Goal: Task Accomplishment & Management: Complete application form

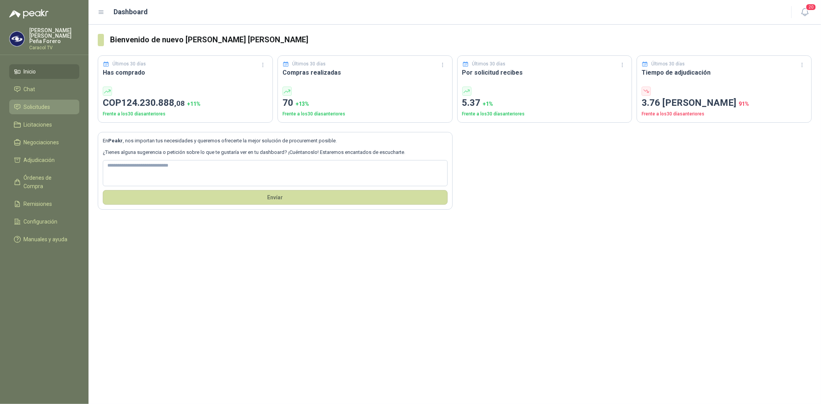
click at [44, 103] on span "Solicitudes" at bounding box center [37, 107] width 27 height 8
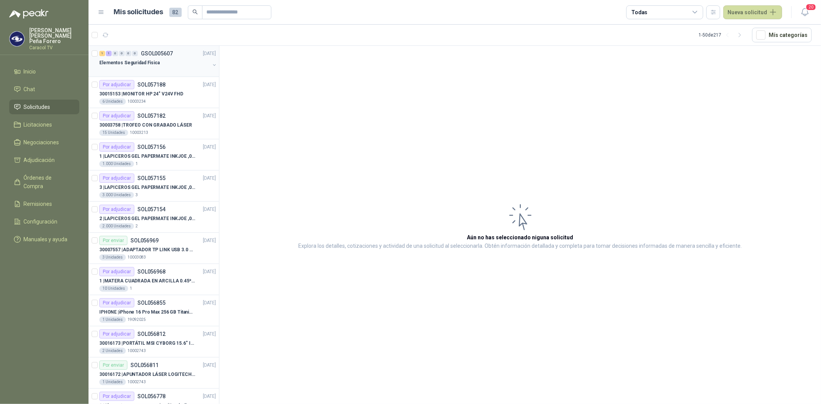
click at [147, 64] on p "Elementos Seguridad Fisica" at bounding box center [129, 62] width 60 height 7
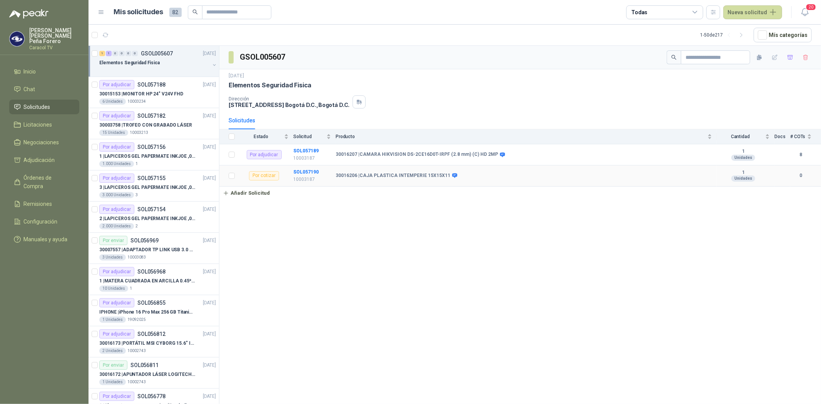
click at [376, 178] on b "30016206 | CAJA PLASTICA INTEMPERIE 15X15X11" at bounding box center [393, 176] width 115 height 6
click at [306, 171] on b "SOL057190" at bounding box center [305, 171] width 25 height 5
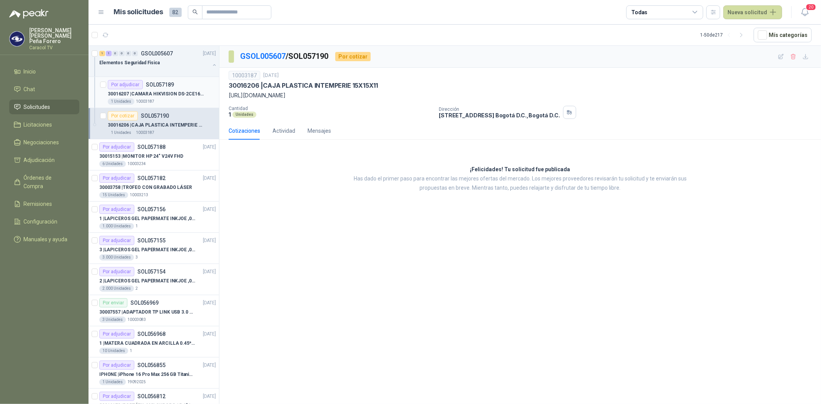
click at [156, 86] on p "SOL057189" at bounding box center [160, 84] width 28 height 5
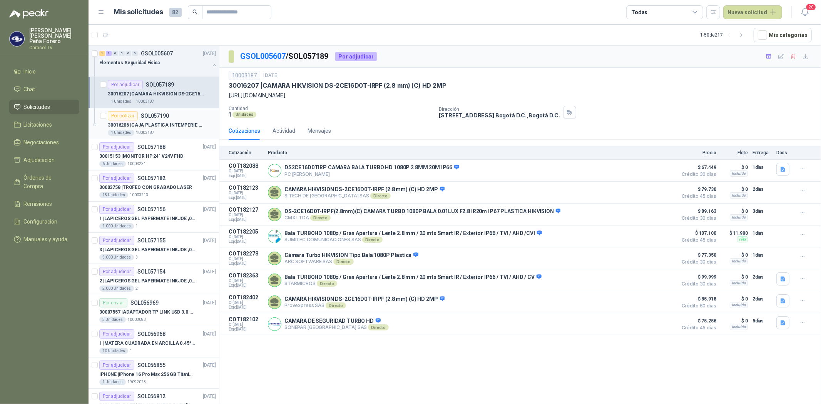
click at [178, 123] on p "30016206 | CAJA PLASTICA INTEMPERIE 15X15X11" at bounding box center [156, 125] width 96 height 7
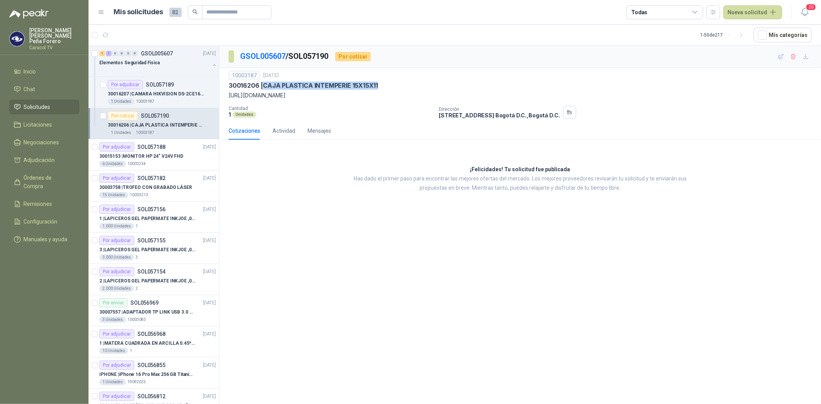
drag, startPoint x: 264, startPoint y: 85, endPoint x: 398, endPoint y: 85, distance: 134.0
click at [398, 85] on div "30016206 | CAJA PLASTICA INTEMPERIE 15X15X11" at bounding box center [520, 86] width 583 height 8
copy p "CAJA PLASTICA INTEMPERIE 15X15X11"
drag, startPoint x: 357, startPoint y: 95, endPoint x: 228, endPoint y: 94, distance: 128.6
click at [228, 94] on div "10003187 [DATE] 30016206 | CAJA PLASTICA INTEMPERIE 15X15X11 [URL][DOMAIN_NAME]…" at bounding box center [520, 95] width 602 height 54
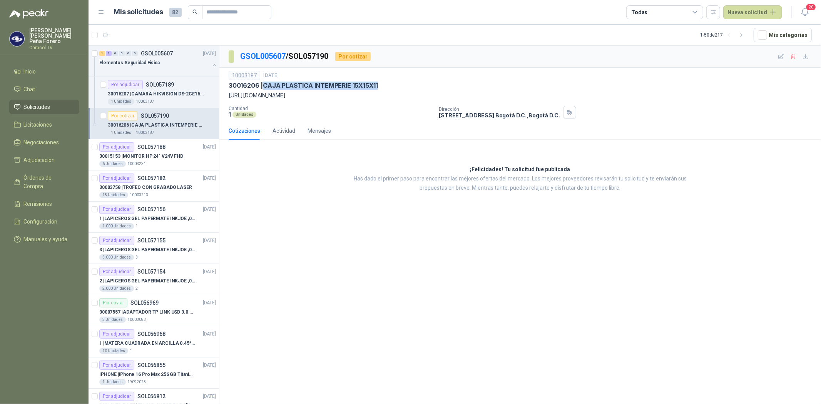
copy p "[URL][DOMAIN_NAME]"
click at [180, 158] on p "30015153 | MONITOR HP 24" V24V FHD" at bounding box center [141, 156] width 84 height 7
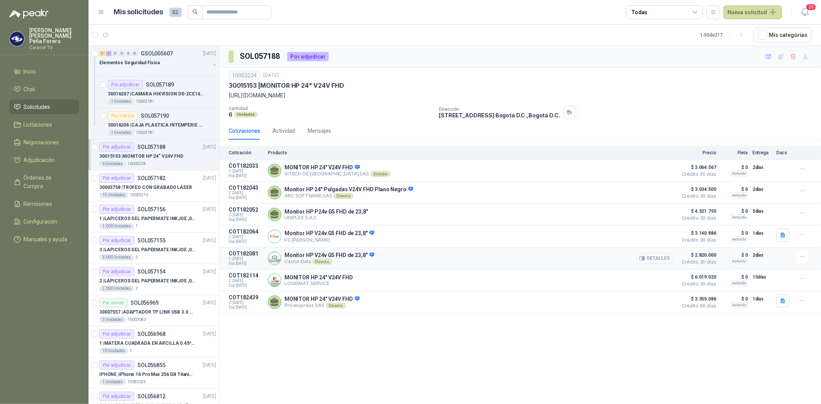
click at [667, 260] on button "Detalles" at bounding box center [655, 258] width 36 height 10
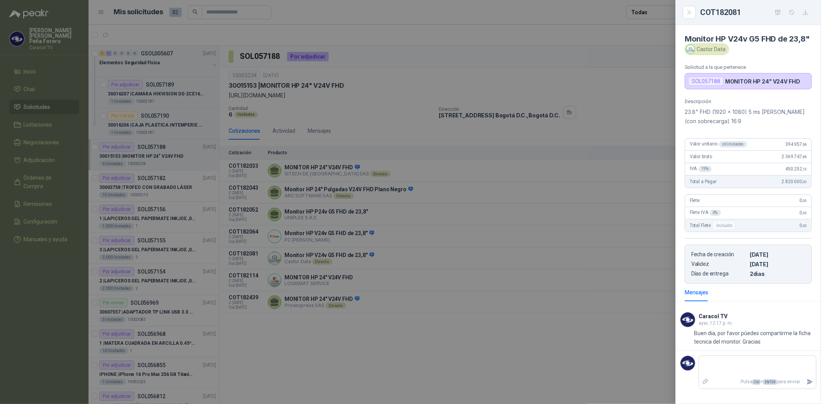
click at [612, 247] on div at bounding box center [410, 202] width 821 height 404
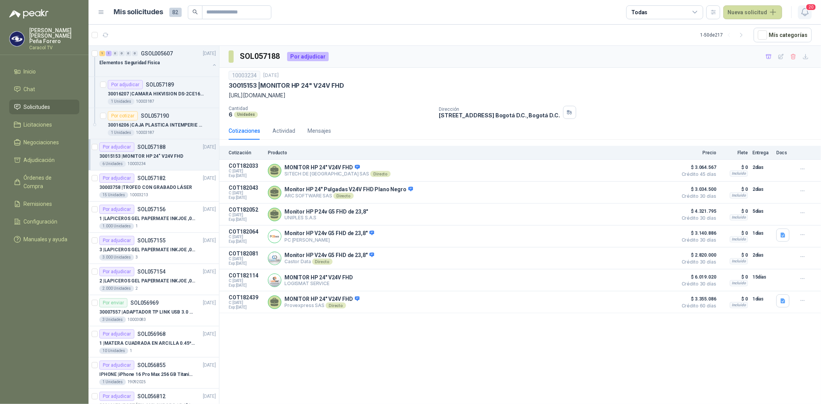
click at [804, 6] on button "20" at bounding box center [805, 12] width 14 height 14
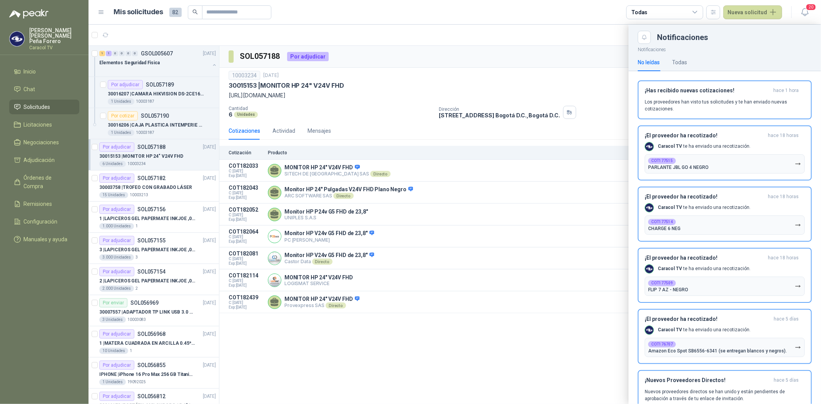
click at [556, 206] on div at bounding box center [455, 215] width 733 height 380
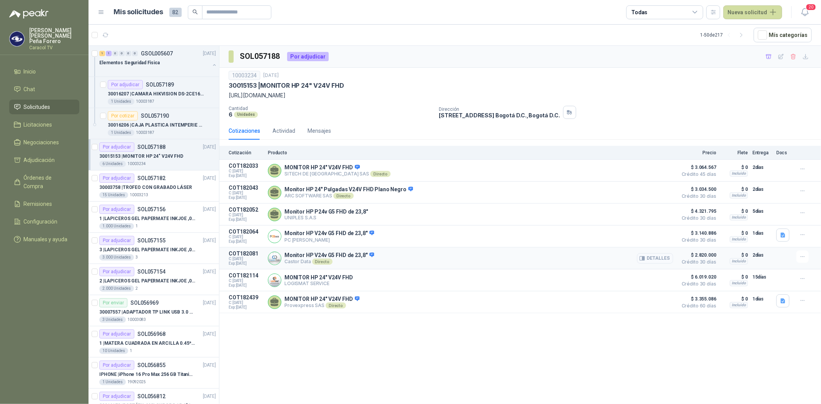
click at [648, 259] on button "Detalles" at bounding box center [655, 258] width 36 height 10
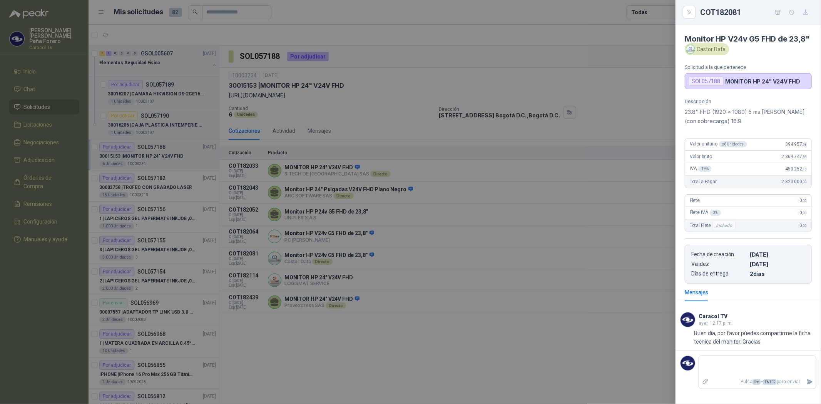
click at [545, 307] on div at bounding box center [410, 202] width 821 height 404
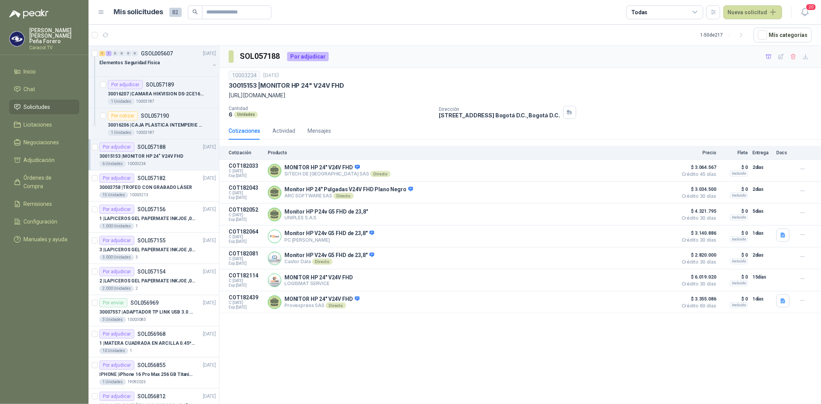
drag, startPoint x: 229, startPoint y: 94, endPoint x: 501, endPoint y: 95, distance: 271.5
click at [501, 95] on p "[URL][DOMAIN_NAME]" at bounding box center [520, 95] width 583 height 8
click at [807, 58] on icon "button" at bounding box center [806, 57] width 7 height 7
click at [767, 57] on icon "button" at bounding box center [769, 57] width 7 height 7
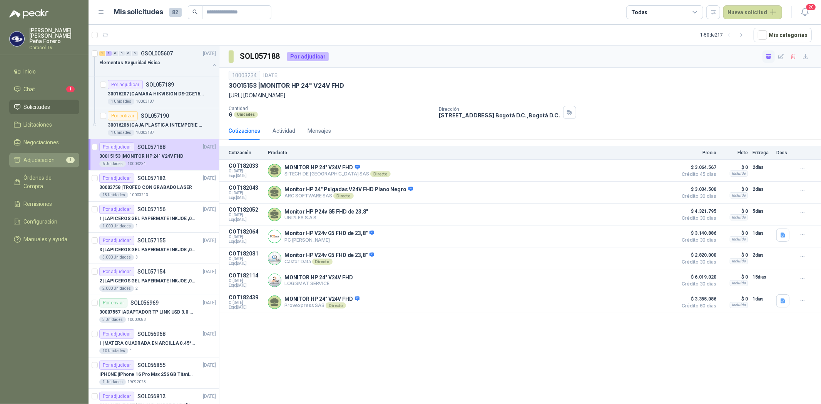
click at [43, 156] on span "Adjudicación" at bounding box center [39, 160] width 31 height 8
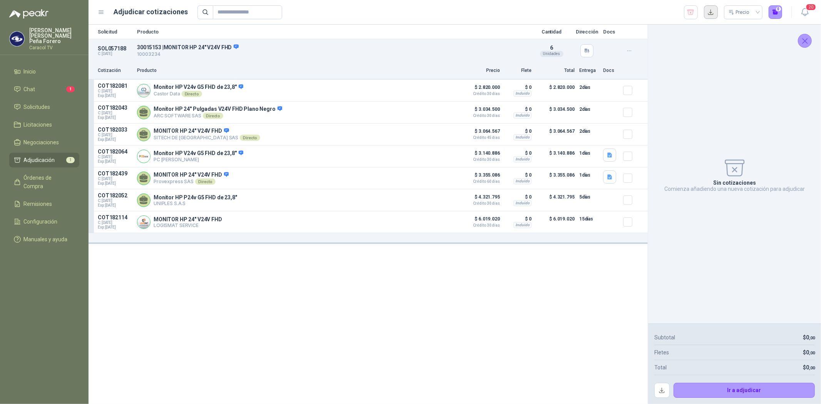
click at [715, 10] on button "button" at bounding box center [711, 12] width 14 height 14
click at [439, 93] on button "Detalles" at bounding box center [439, 90] width 36 height 10
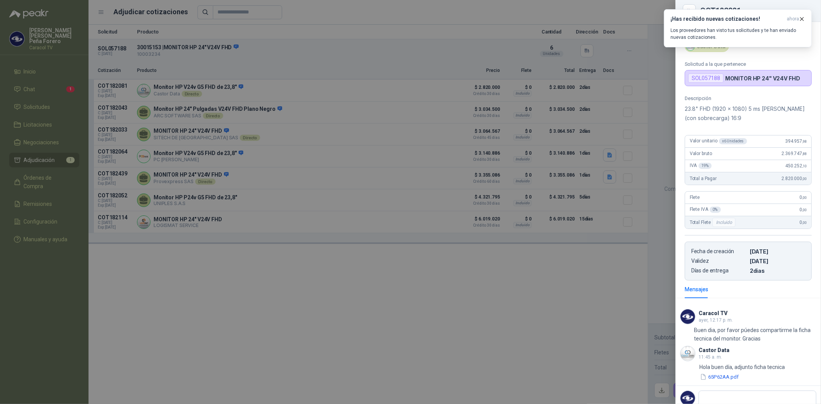
scroll to position [30, 0]
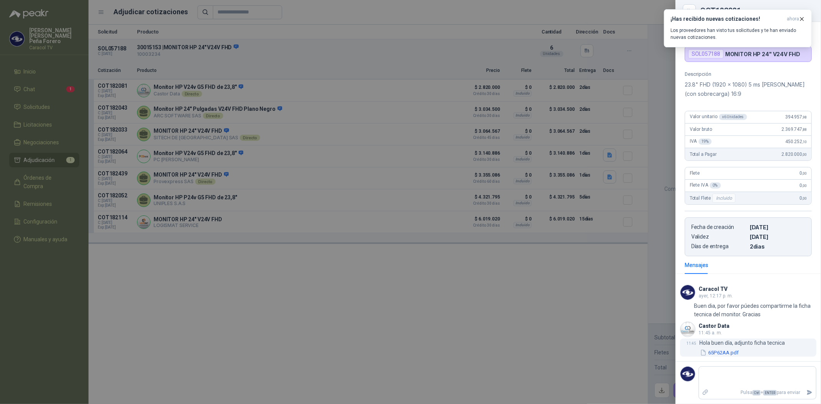
click at [713, 354] on button "65P62AA.pdf" at bounding box center [720, 353] width 40 height 8
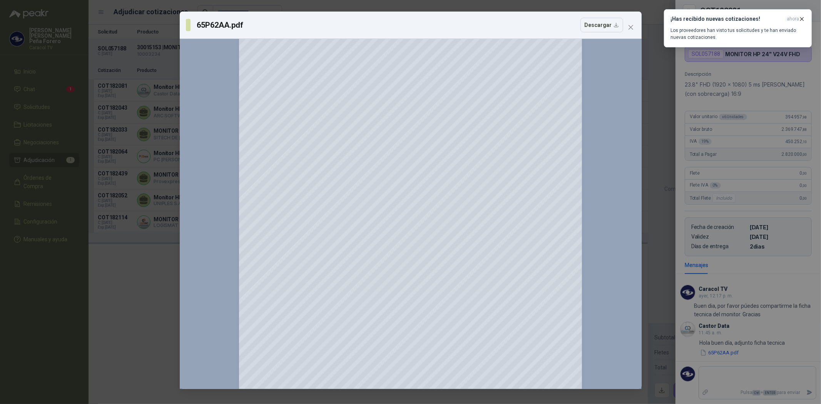
scroll to position [0, 0]
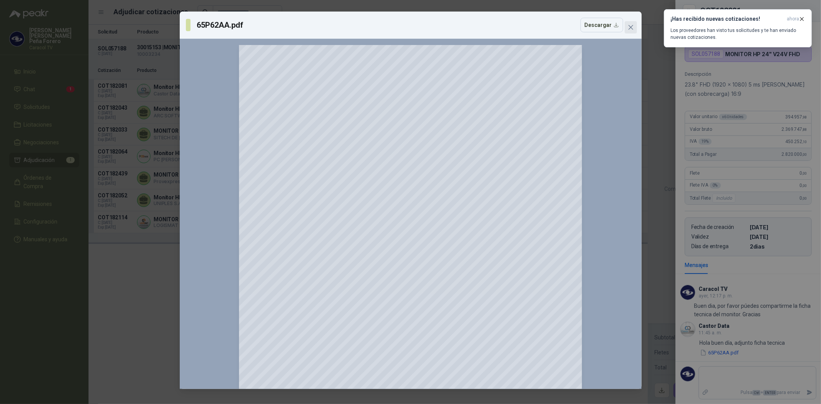
click at [636, 28] on span "Close" at bounding box center [631, 27] width 12 height 6
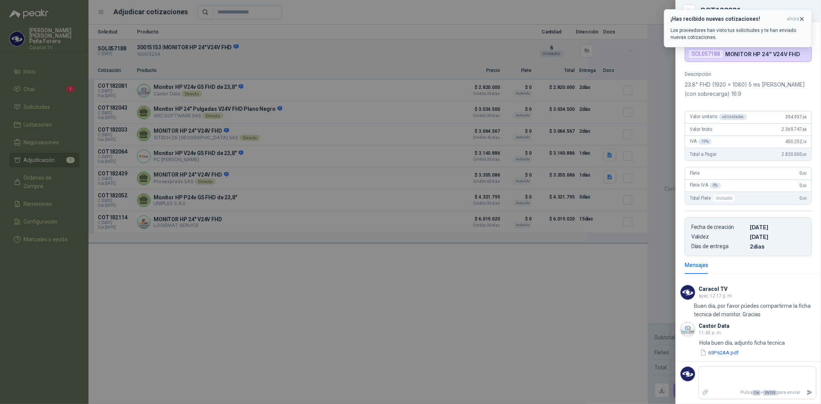
click at [804, 19] on icon "button" at bounding box center [802, 19] width 7 height 7
click at [691, 9] on icon "Close" at bounding box center [690, 11] width 7 height 7
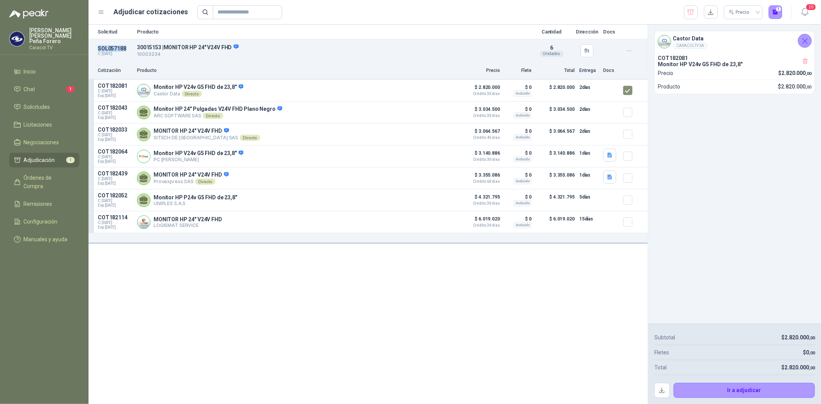
drag, startPoint x: 126, startPoint y: 45, endPoint x: 89, endPoint y: 45, distance: 37.4
click at [89, 45] on div "SOL057188 C: [DATE] 30015153 | MONITOR HP 24" V24V FHD 10003234 Detalles 6 Unid…" at bounding box center [368, 50] width 559 height 23
copy p "SOL057188"
drag, startPoint x: 129, startPoint y: 84, endPoint x: 95, endPoint y: 85, distance: 33.5
click at [95, 85] on article "COT182081 C: [DATE] Exp: [DATE] Monitor HP V24v G5 FHD de 23,8" Castor Data Dir…" at bounding box center [368, 91] width 559 height 22
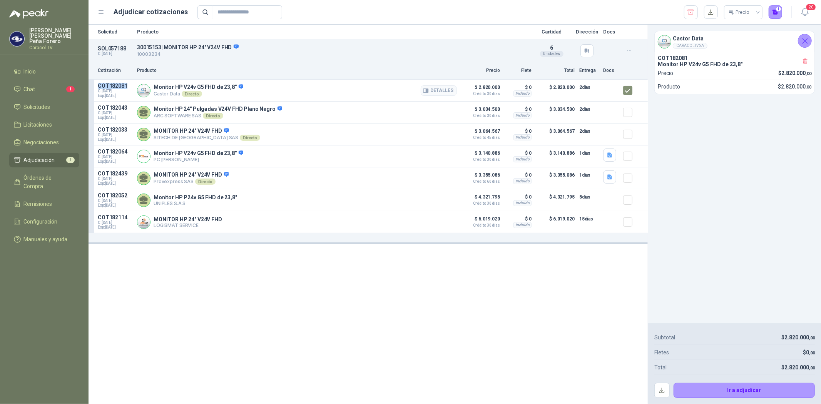
copy p "COT182081"
click at [760, 389] on button "Ir a adjudicar" at bounding box center [745, 390] width 142 height 15
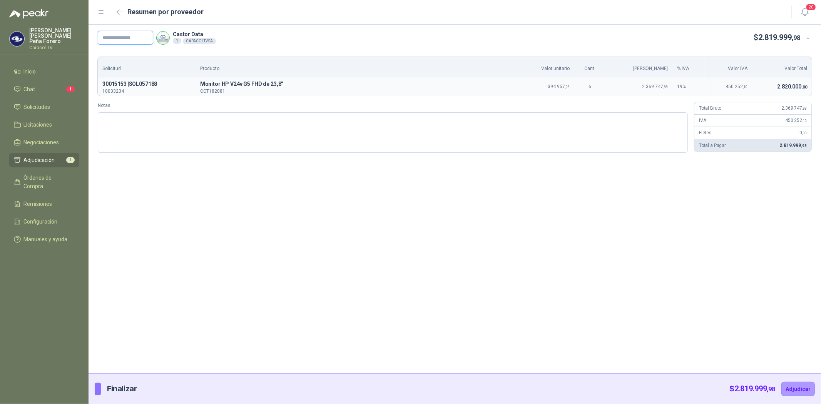
click at [122, 39] on input "text" at bounding box center [125, 38] width 55 height 14
paste input "**********"
type input "**********"
click at [188, 122] on textarea "Notas" at bounding box center [393, 132] width 590 height 40
type textarea "*"
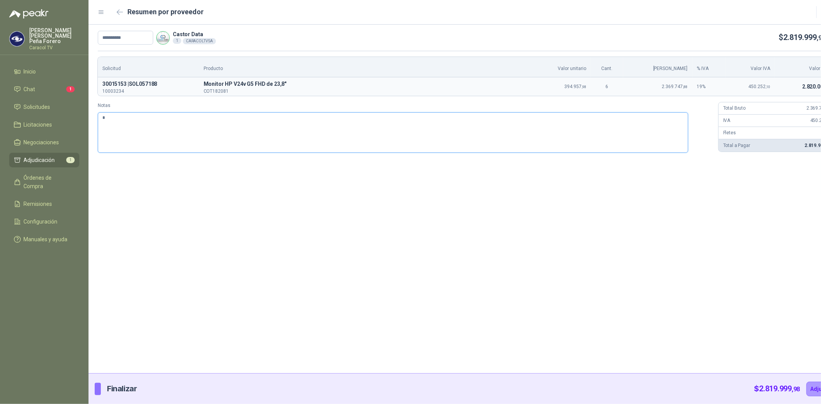
type textarea "**"
type textarea "***"
type textarea "****"
type textarea "***"
type textarea "**"
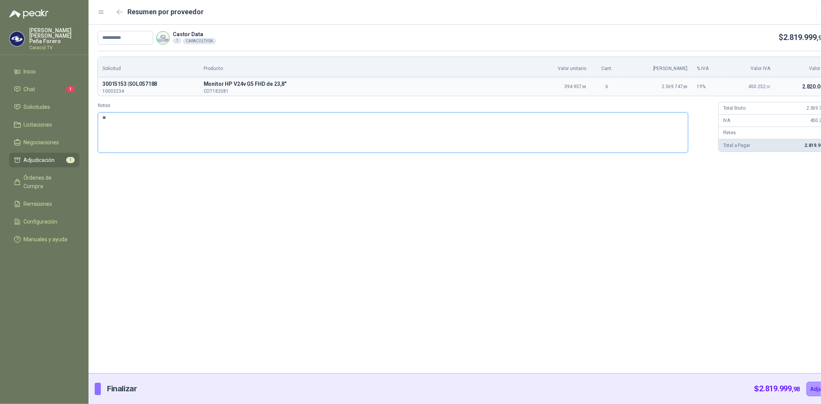
type textarea "*"
type textarea "**"
type textarea "***"
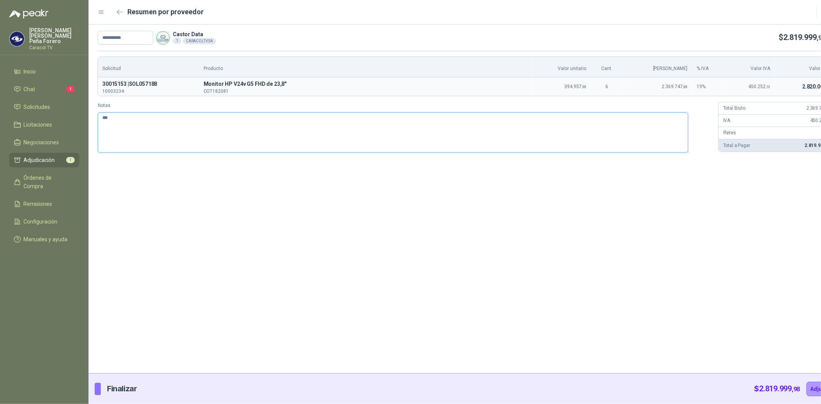
type textarea "****"
type textarea "***"
type textarea "**"
type textarea "*"
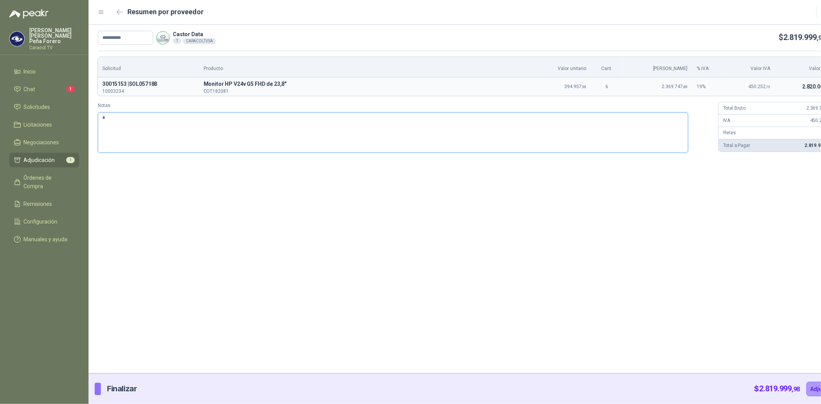
type textarea "**"
type textarea "***"
type textarea "****"
type textarea "*****"
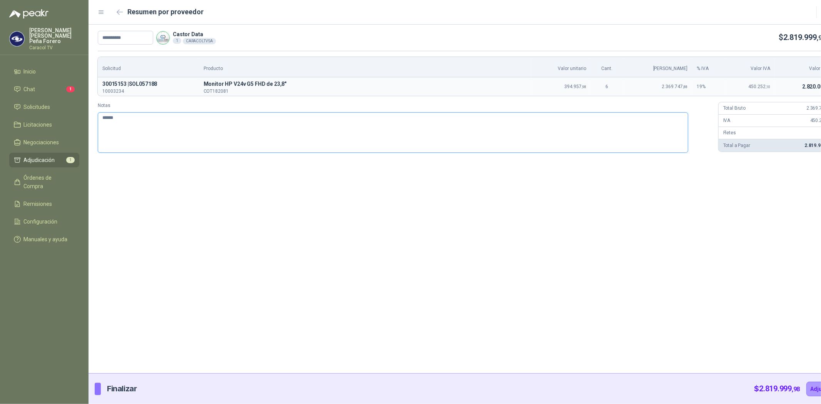
type textarea "*******"
type textarea "********"
type textarea "*********"
type textarea "**********"
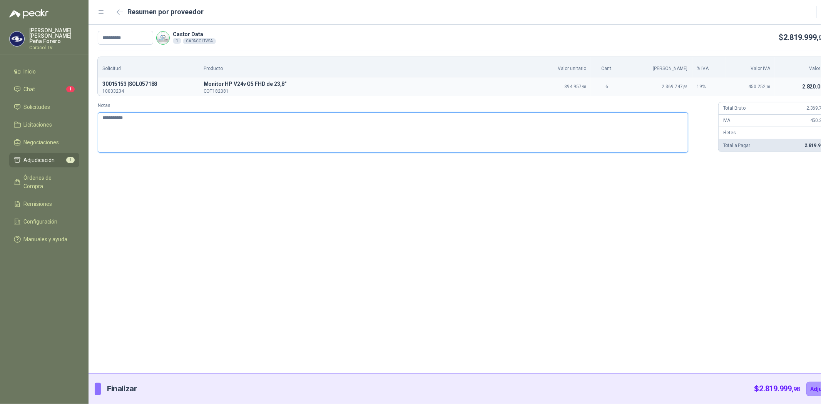
type textarea "**********"
type textarea "*********"
type textarea "********"
type textarea "*********"
type textarea "**********"
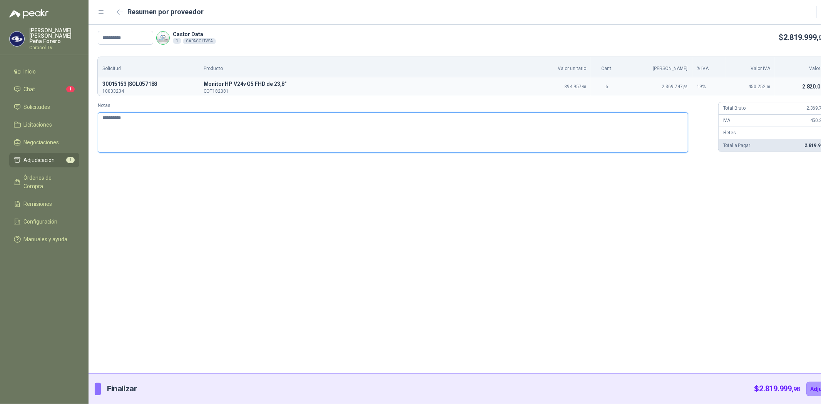
type textarea "**********"
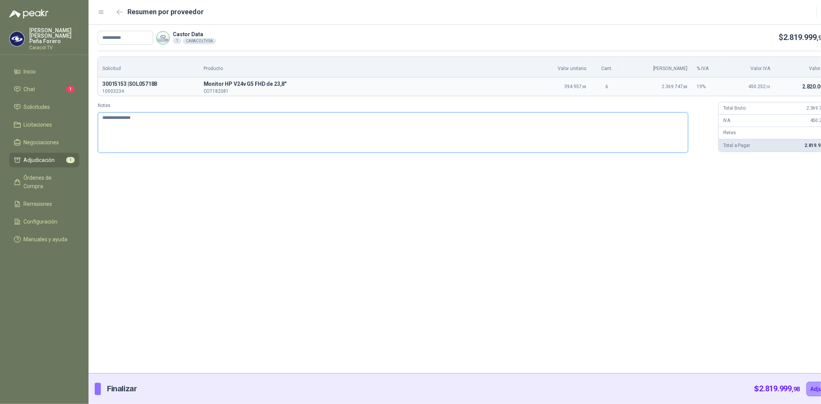
type textarea "**********"
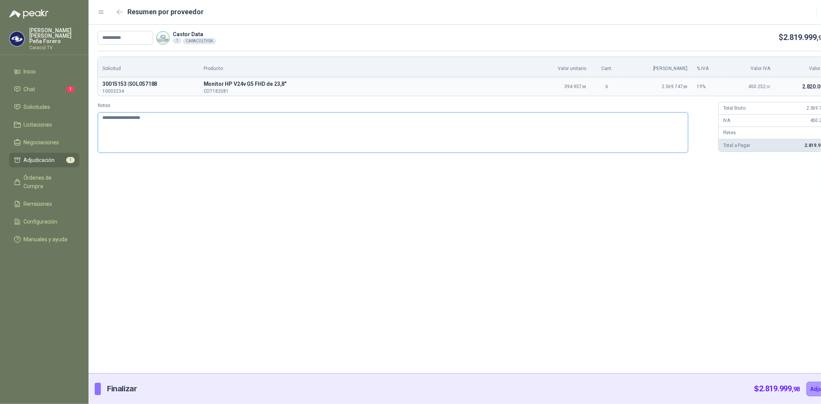
type textarea "**********"
click at [807, 388] on button "Adjudicar" at bounding box center [823, 389] width 33 height 15
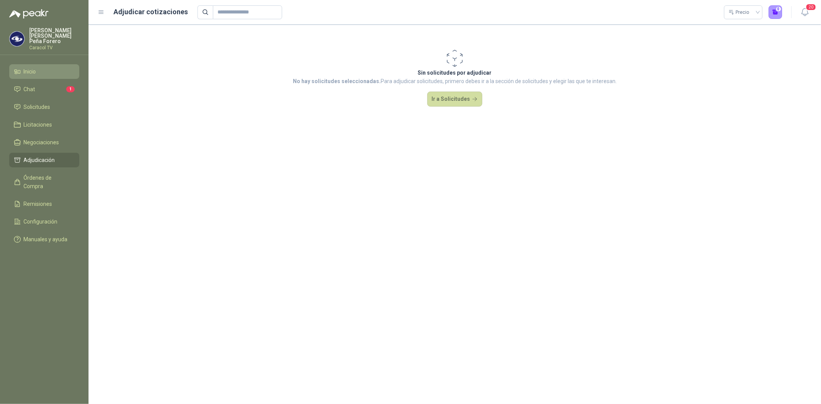
click at [39, 64] on link "Inicio" at bounding box center [44, 71] width 70 height 15
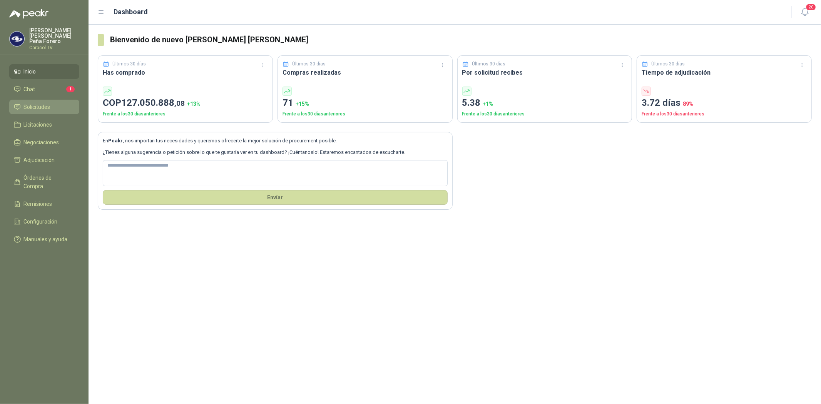
click at [35, 103] on span "Solicitudes" at bounding box center [37, 107] width 27 height 8
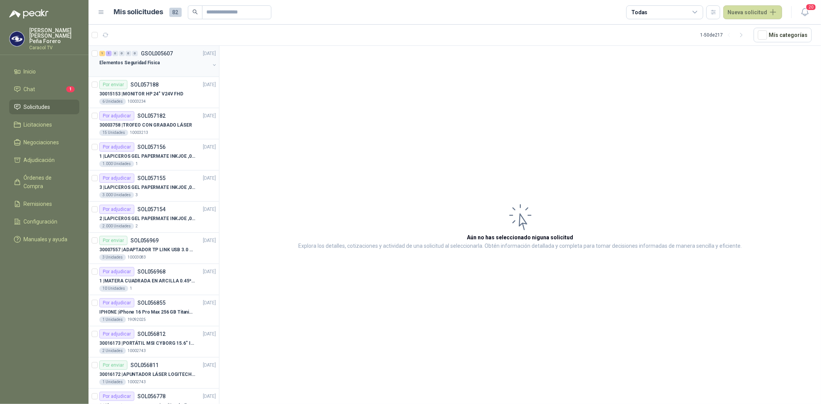
click at [139, 56] on div "1 1 0 0 0 0 GSOL005607 [DATE]" at bounding box center [158, 53] width 118 height 9
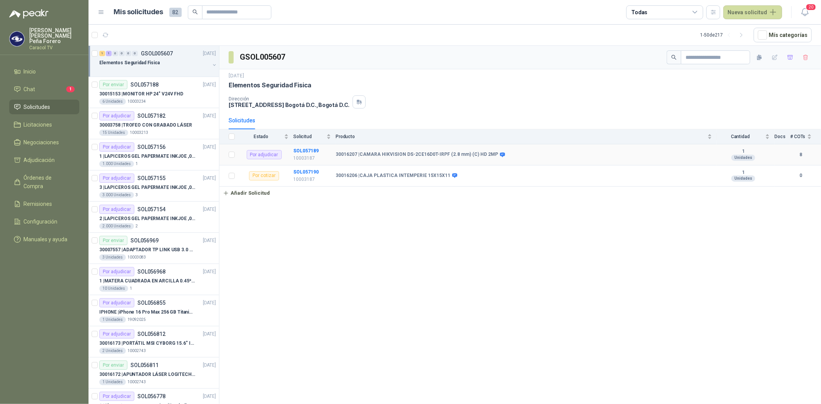
click at [379, 153] on b "30016207 | CAMARA HIKVISION DS-2CE16D0T-IRPF (2.8 mm) (C) HD 2MP" at bounding box center [417, 155] width 162 height 6
click at [301, 151] on b "SOL057189" at bounding box center [305, 150] width 25 height 5
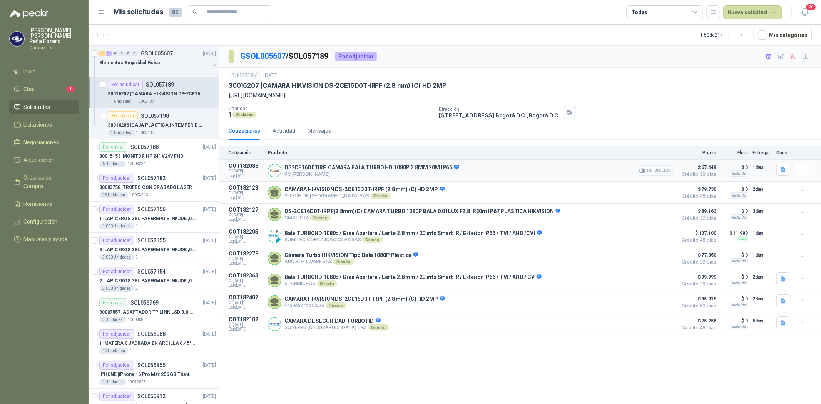
click at [660, 170] on button "Detalles" at bounding box center [655, 171] width 36 height 10
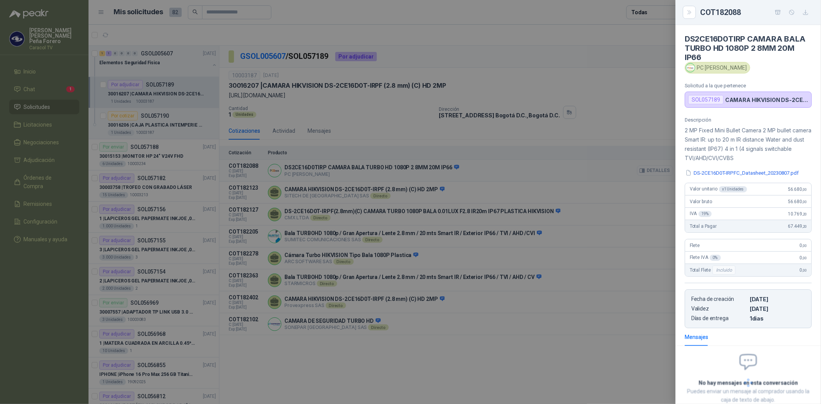
scroll to position [49, 0]
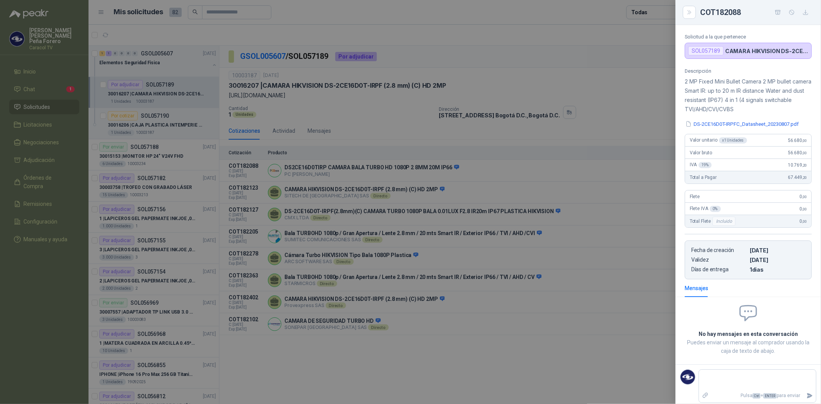
click at [764, 126] on button "DS-2CE16D0T-IRPFC_Datasheet_20230807.pdf" at bounding box center [742, 124] width 115 height 8
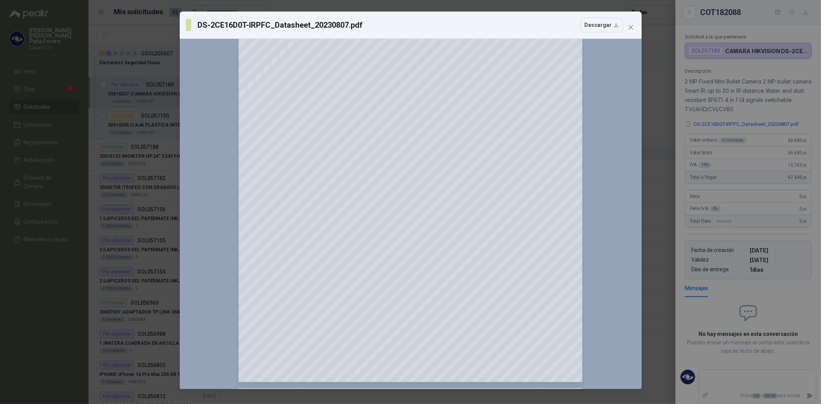
scroll to position [299, 0]
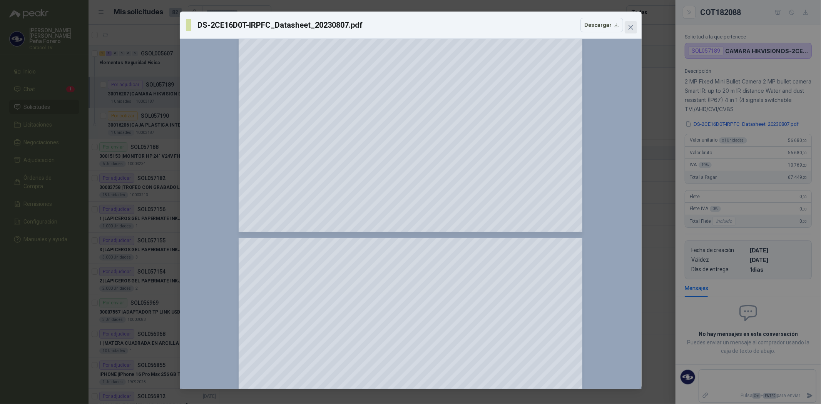
click at [628, 26] on icon "close" at bounding box center [631, 27] width 6 height 6
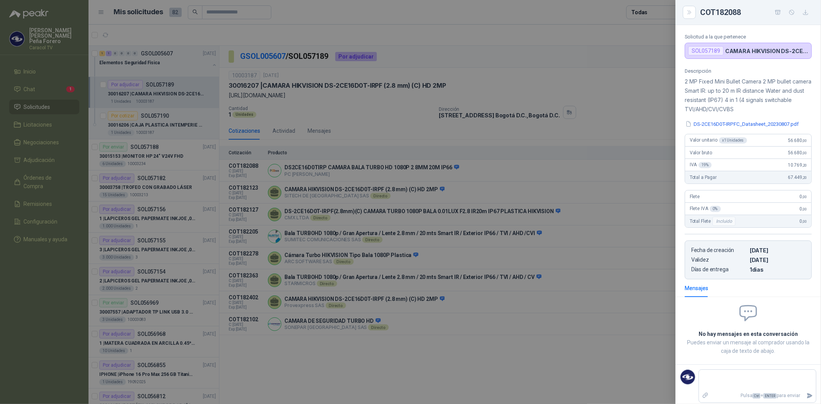
click at [594, 388] on div at bounding box center [410, 202] width 821 height 404
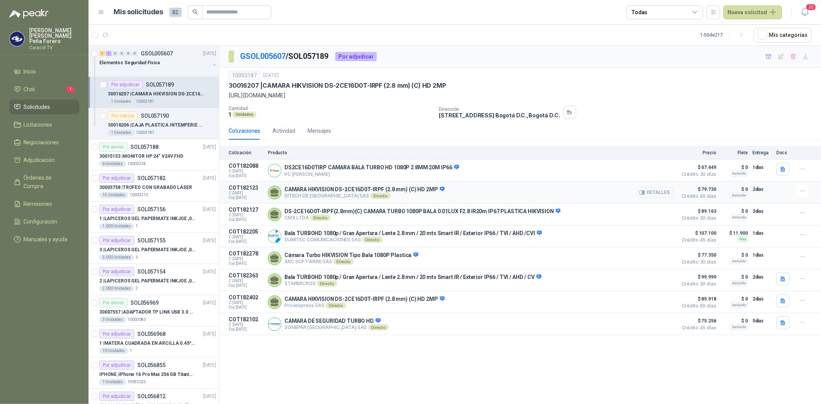
click at [652, 193] on button "Detalles" at bounding box center [655, 193] width 36 height 10
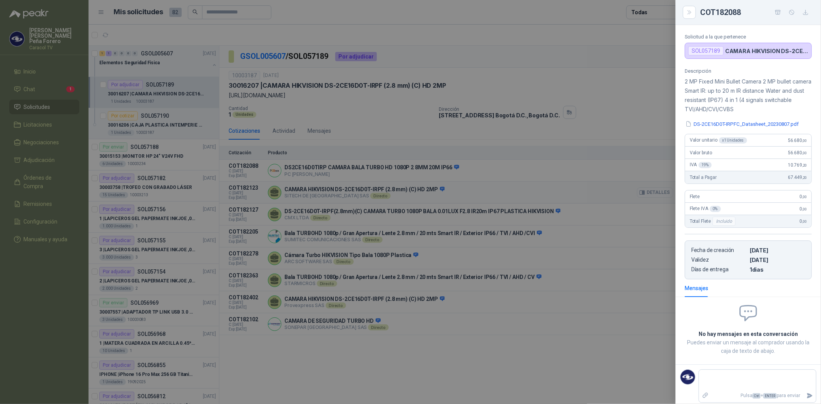
scroll to position [26, 0]
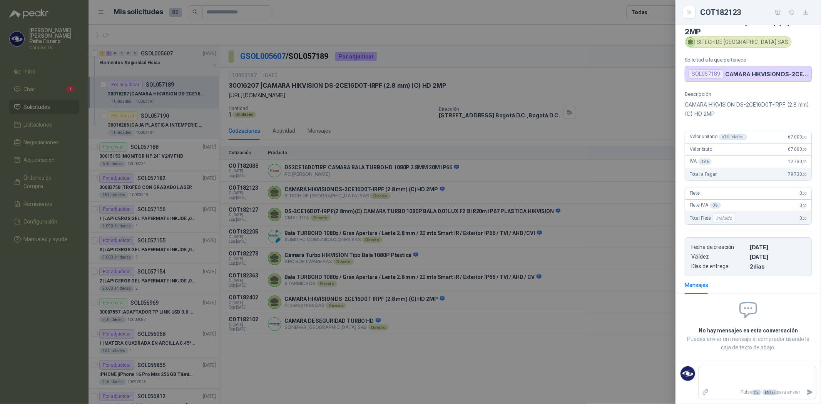
click at [512, 197] on div at bounding box center [410, 202] width 821 height 404
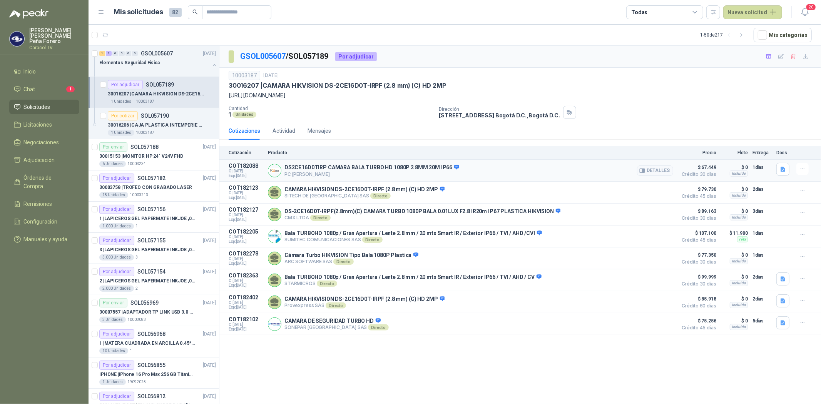
click at [271, 171] on img at bounding box center [274, 170] width 13 height 13
click at [297, 167] on p "DS2CE16D0TIRP CAMARA BALA TURBO HD 1080P 2 8MM 20M IP66" at bounding box center [372, 167] width 175 height 7
click at [290, 173] on p "PC [PERSON_NAME]" at bounding box center [372, 174] width 175 height 6
click at [660, 170] on button "Detalles" at bounding box center [655, 171] width 36 height 10
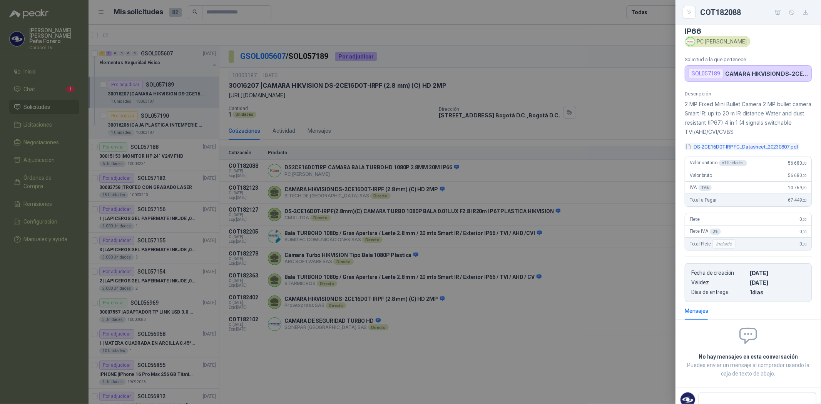
click at [764, 148] on button "DS-2CE16D0T-IRPFC_Datasheet_20230807.pdf" at bounding box center [742, 147] width 115 height 8
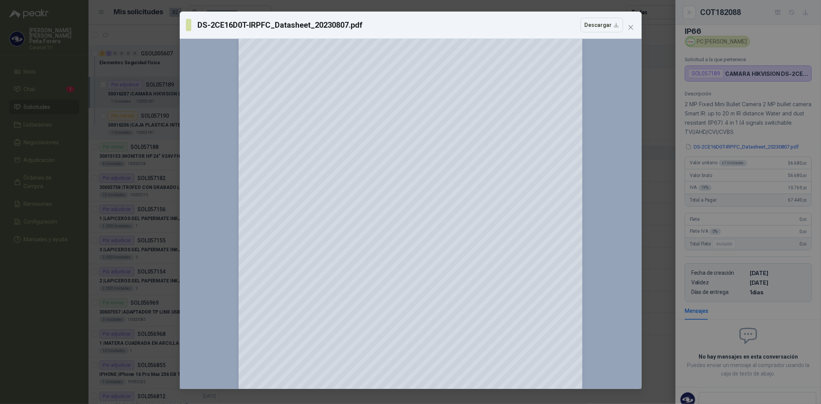
scroll to position [0, 0]
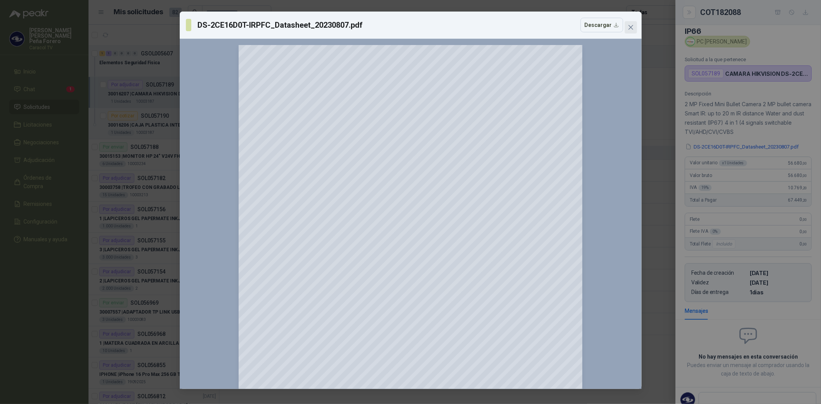
click at [629, 28] on icon "close" at bounding box center [631, 27] width 6 height 6
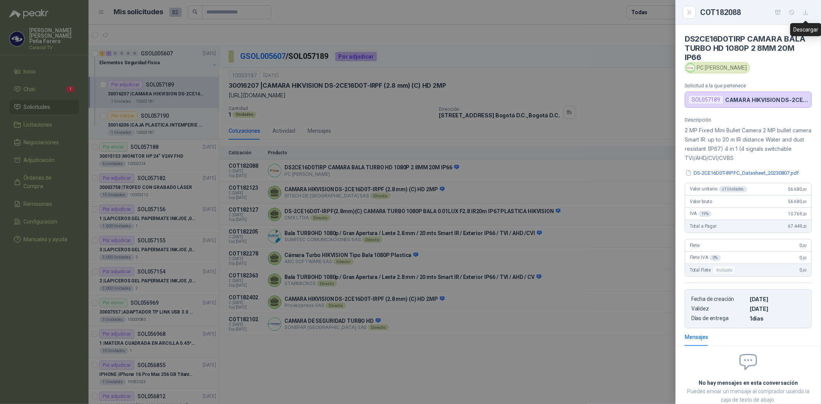
click at [806, 12] on icon "button" at bounding box center [806, 12] width 7 height 7
drag, startPoint x: 574, startPoint y: 21, endPoint x: 565, endPoint y: 22, distance: 9.2
click at [574, 21] on div at bounding box center [410, 202] width 821 height 404
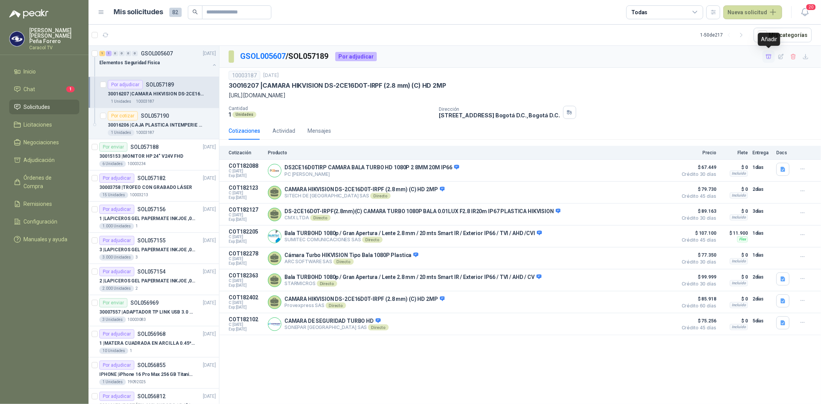
click at [768, 56] on icon "button" at bounding box center [769, 57] width 7 height 7
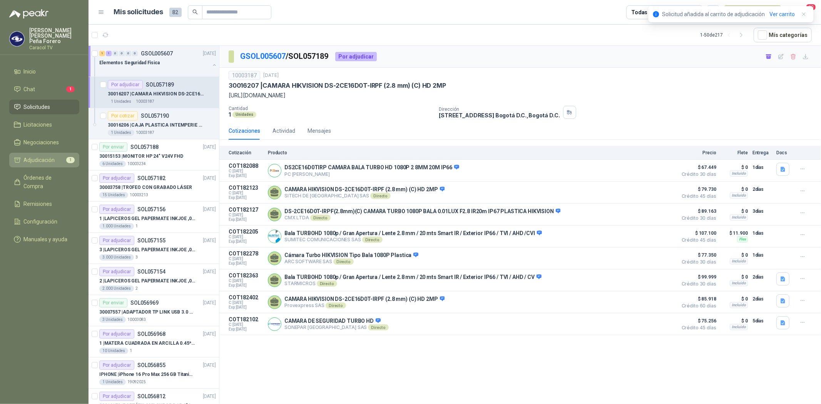
click at [43, 156] on span "Adjudicación" at bounding box center [39, 160] width 31 height 8
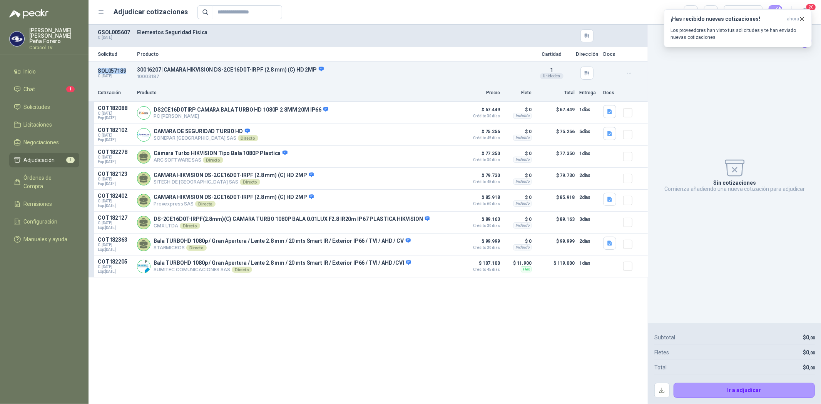
drag, startPoint x: 126, startPoint y: 70, endPoint x: 97, endPoint y: 68, distance: 29.7
click at [97, 68] on div "SOL057189 C: [DATE] 30016207 | CAMARA HIKVISION DS-2CE16D0T-IRPF (2.8 mm) (C) H…" at bounding box center [368, 73] width 559 height 23
copy p "SOL057189"
drag, startPoint x: 128, startPoint y: 106, endPoint x: 98, endPoint y: 106, distance: 30.0
click at [98, 106] on p "COT182088" at bounding box center [115, 108] width 35 height 6
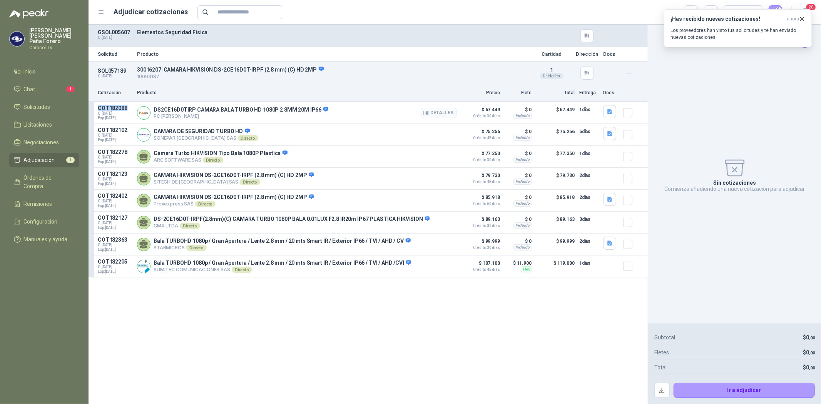
copy p "COT182088"
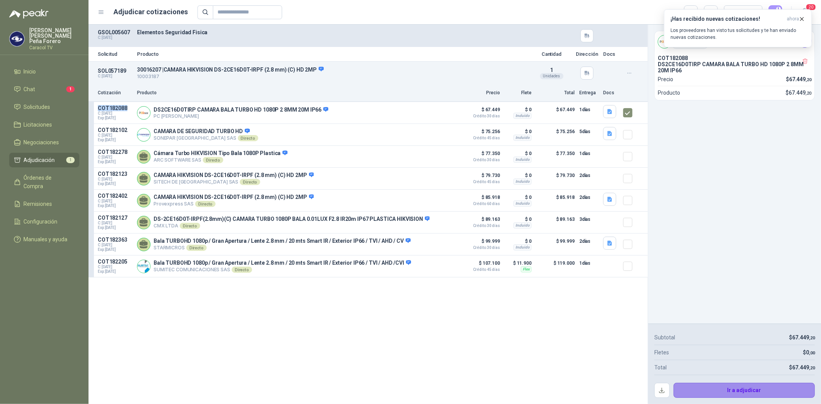
click at [747, 389] on button "Ir a adjudicar" at bounding box center [745, 390] width 142 height 15
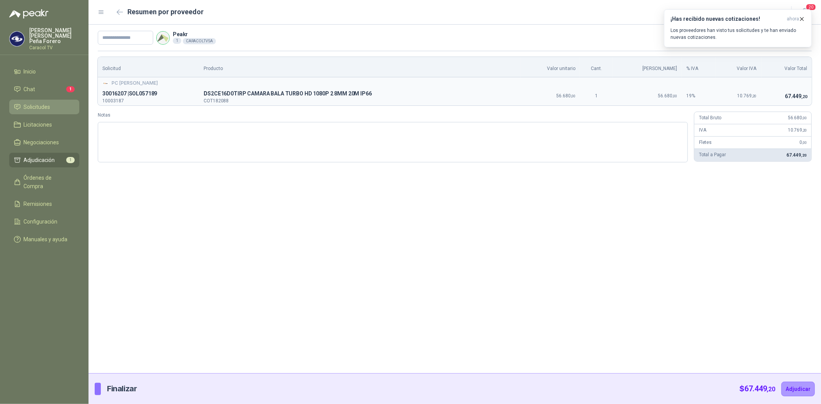
click at [35, 103] on span "Solicitudes" at bounding box center [37, 107] width 27 height 8
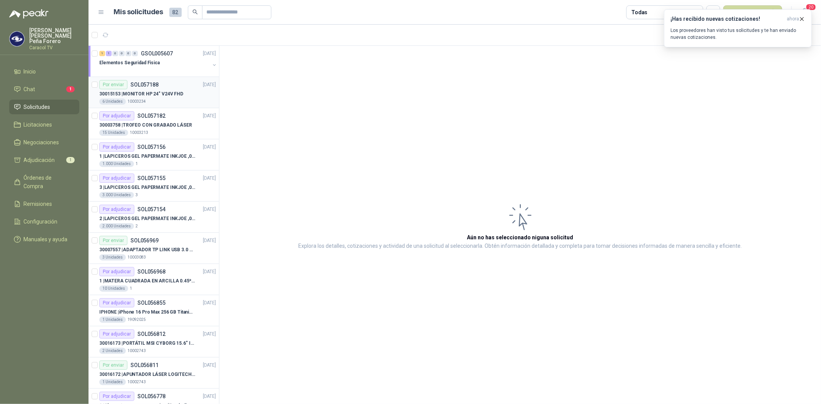
click at [164, 94] on p "30015153 | MONITOR HP 24" V24V FHD" at bounding box center [141, 93] width 84 height 7
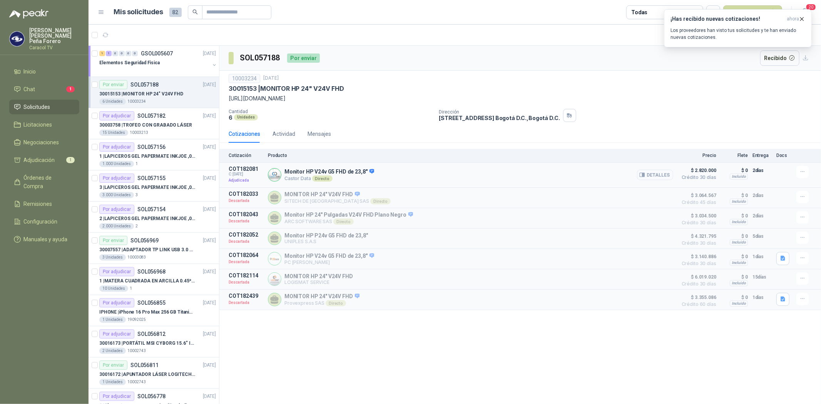
click at [658, 174] on button "Detalles" at bounding box center [655, 175] width 36 height 10
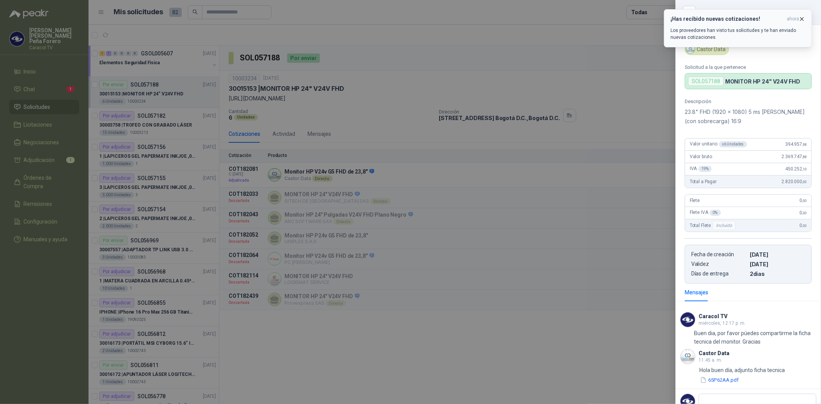
click at [804, 18] on icon "button" at bounding box center [802, 19] width 7 height 7
click at [429, 177] on div at bounding box center [410, 202] width 821 height 404
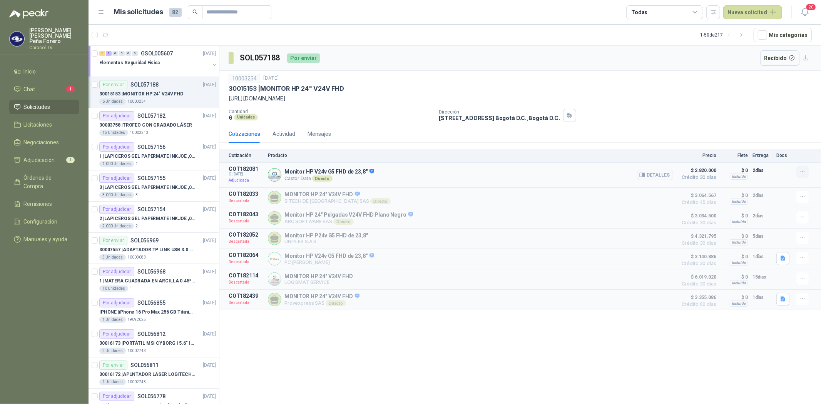
click at [804, 171] on icon "button" at bounding box center [803, 172] width 7 height 7
click at [321, 180] on div "Directo" at bounding box center [322, 179] width 20 height 6
click at [313, 168] on div "Monitor HP V24v G5 FHD de 23,8" Castor Data Directo Detalles" at bounding box center [470, 175] width 405 height 18
click at [288, 175] on p "Monitor HP V24v G5 FHD de 23,8"" at bounding box center [330, 172] width 90 height 7
click at [300, 179] on p "Castor Data Directo" at bounding box center [330, 179] width 90 height 6
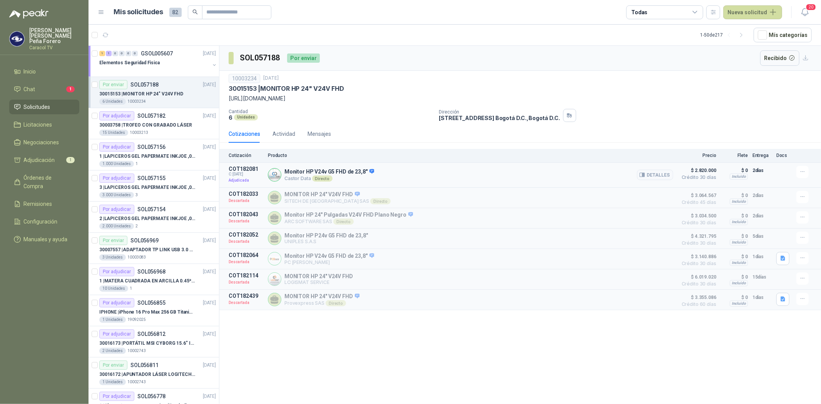
click at [315, 181] on div "Directo" at bounding box center [322, 179] width 20 height 6
click at [657, 178] on button "Detalles" at bounding box center [655, 175] width 36 height 10
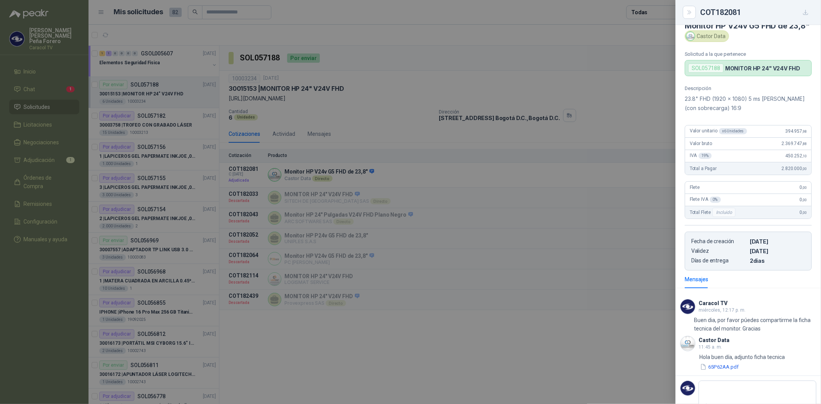
scroll to position [0, 0]
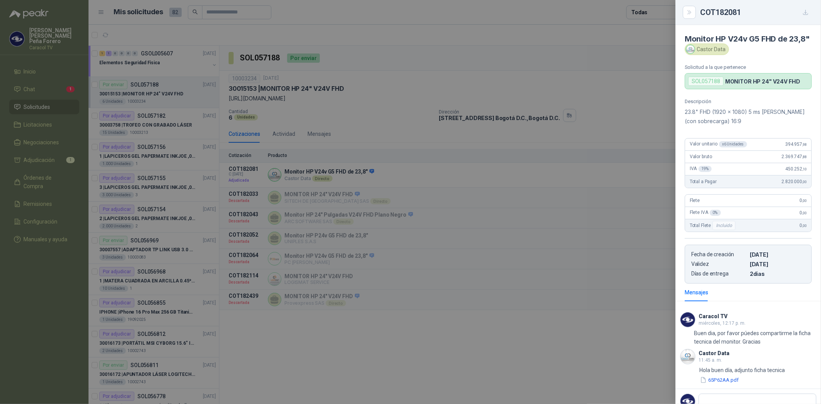
click at [320, 156] on div at bounding box center [410, 202] width 821 height 404
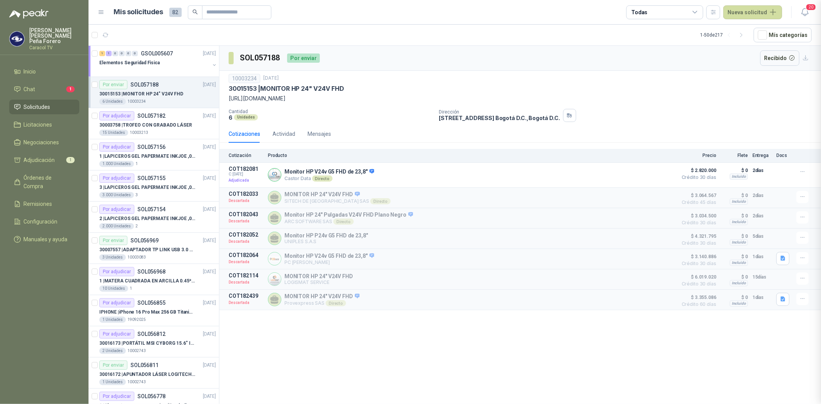
scroll to position [37, 0]
click at [307, 59] on div "Por enviar" at bounding box center [303, 58] width 33 height 9
drag, startPoint x: 169, startPoint y: 93, endPoint x: 146, endPoint y: 89, distance: 23.5
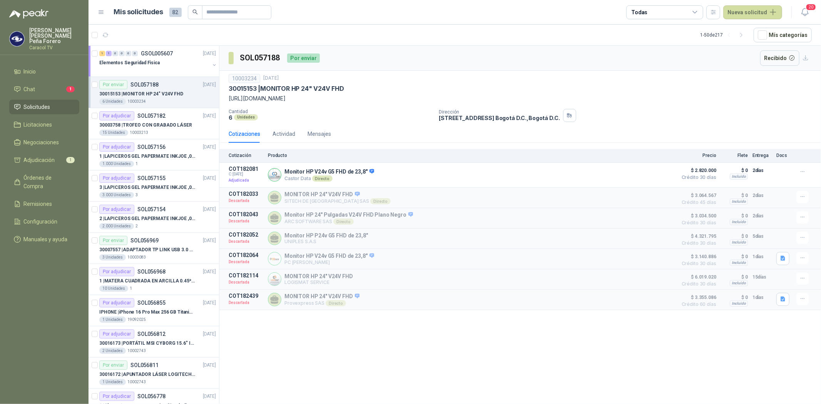
click at [146, 89] on div "Por enviar SOL057188" at bounding box center [128, 84] width 59 height 9
click at [283, 136] on div "Actividad" at bounding box center [284, 134] width 23 height 8
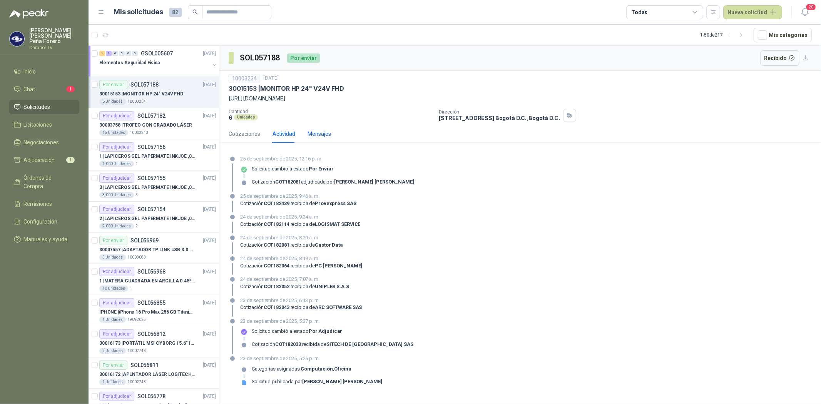
click at [327, 136] on div "Mensajes" at bounding box center [319, 134] width 23 height 8
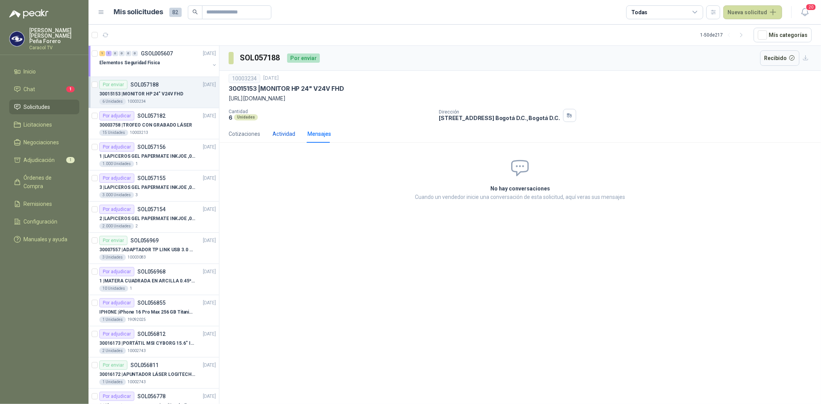
click at [294, 134] on div "Actividad" at bounding box center [284, 134] width 23 height 8
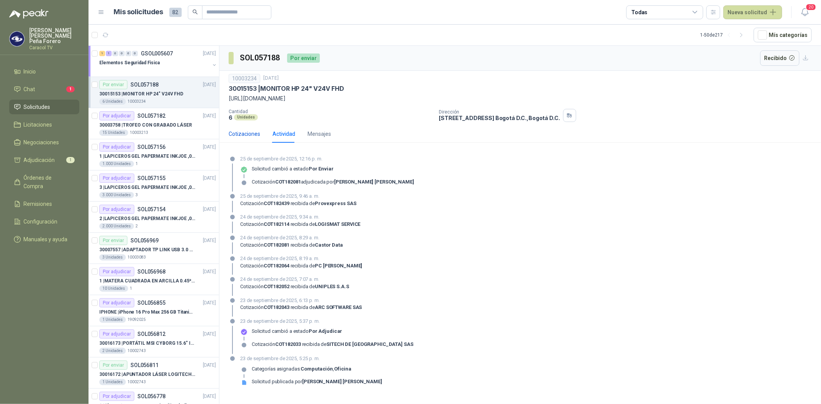
click at [239, 133] on div "Cotizaciones" at bounding box center [245, 134] width 32 height 8
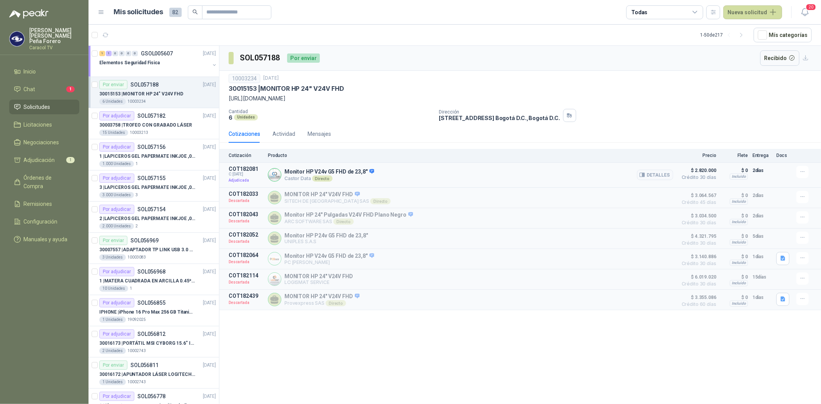
click at [260, 181] on p "Adjudicada" at bounding box center [246, 181] width 35 height 8
click at [239, 171] on p "COT182081" at bounding box center [246, 169] width 35 height 6
click at [28, 103] on span "Solicitudes" at bounding box center [37, 107] width 27 height 8
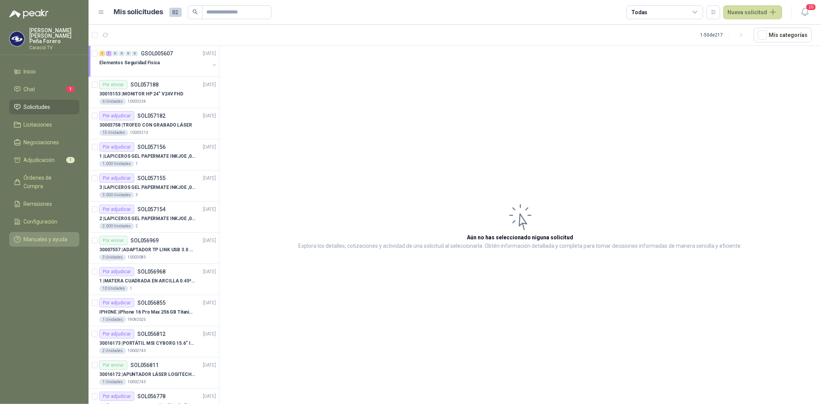
click at [41, 232] on link "Manuales y ayuda" at bounding box center [44, 239] width 70 height 15
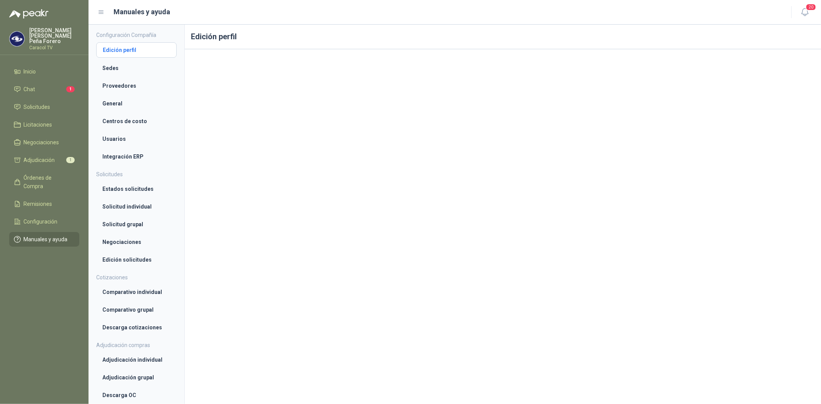
click at [147, 48] on li "Edición perfil" at bounding box center [136, 50] width 67 height 8
click at [127, 33] on h4 "Configuración Compañía" at bounding box center [136, 35] width 80 height 8
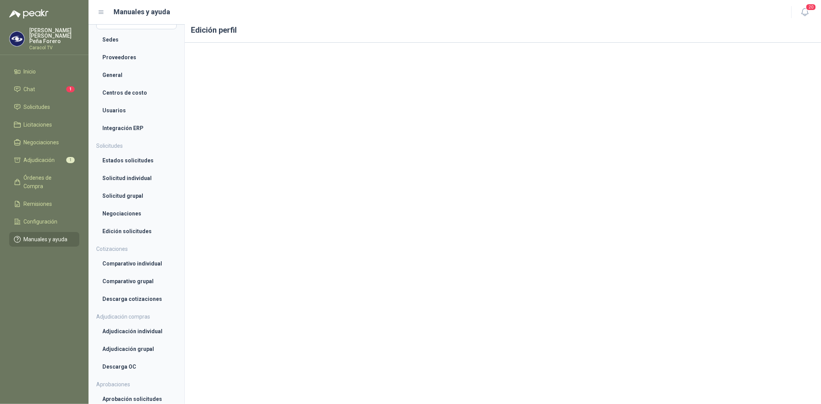
scroll to position [43, 0]
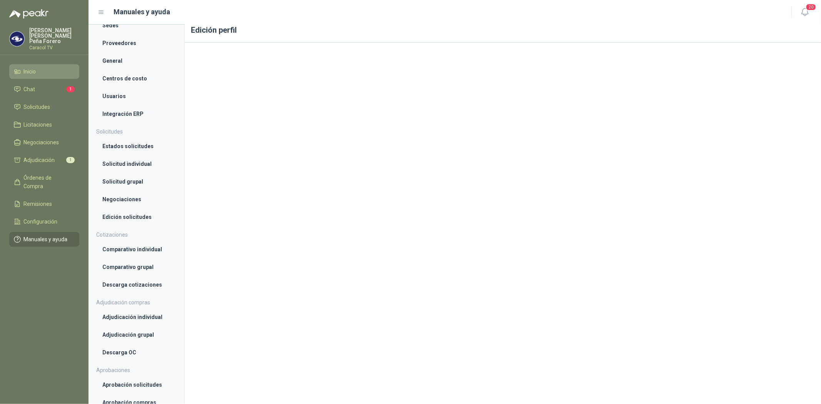
click at [26, 67] on span "Inicio" at bounding box center [30, 71] width 12 height 8
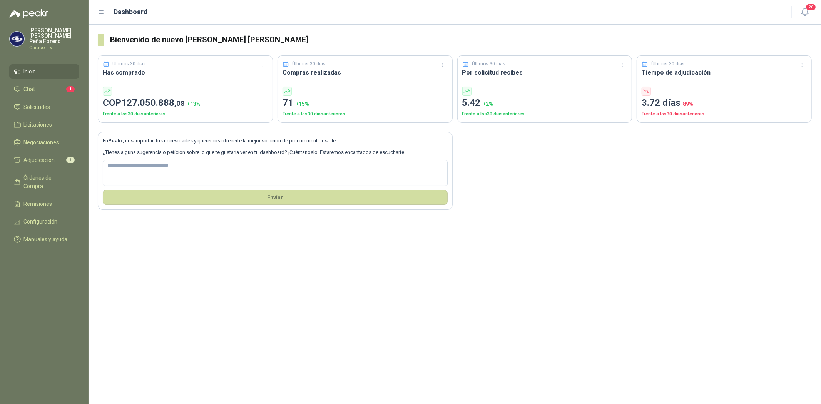
click at [102, 13] on icon at bounding box center [101, 12] width 5 height 3
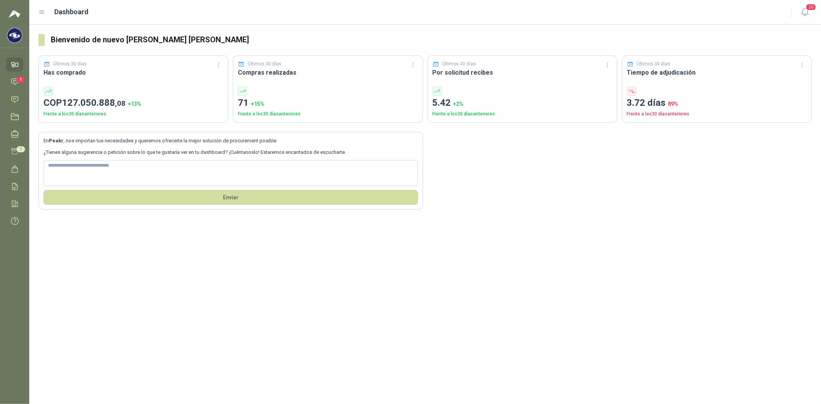
click at [47, 10] on div "Dashboard" at bounding box center [411, 12] width 744 height 11
click at [42, 9] on icon at bounding box center [42, 12] width 7 height 7
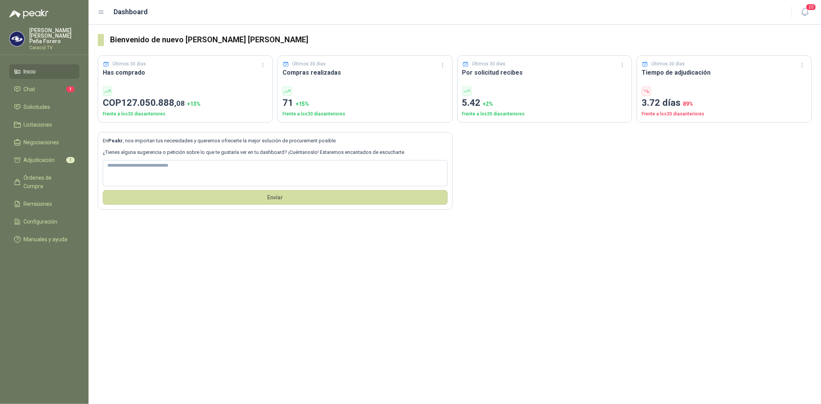
click at [43, 14] on img at bounding box center [28, 13] width 39 height 9
click at [42, 156] on span "Adjudicación" at bounding box center [39, 160] width 31 height 8
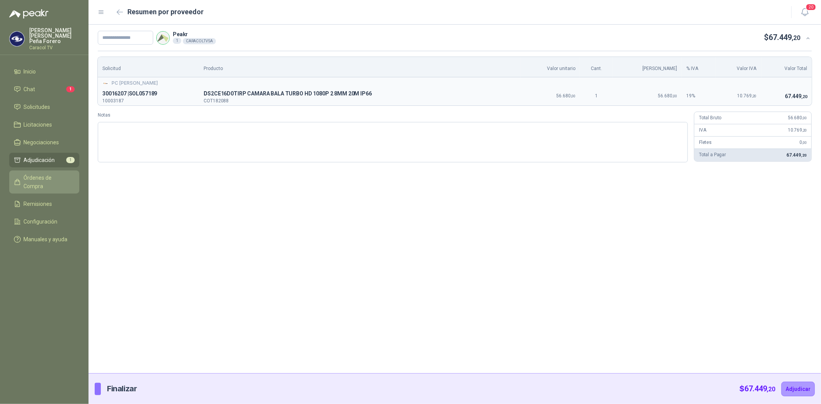
click at [40, 174] on span "Órdenes de Compra" at bounding box center [48, 182] width 48 height 17
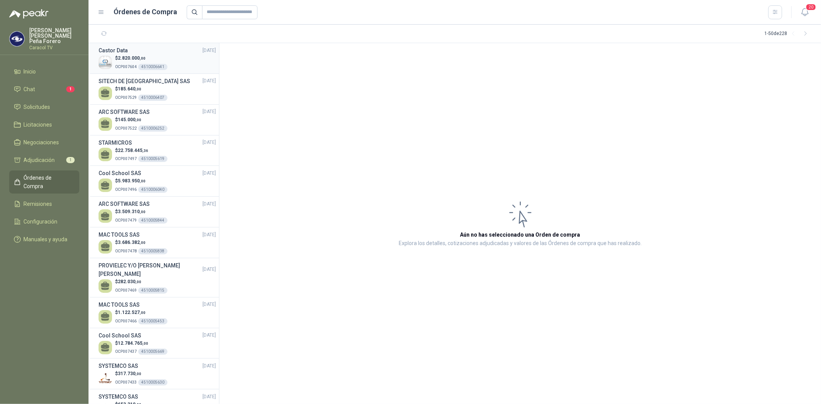
click at [169, 58] on div "$ 2.820.000 ,00 OCP007604 4510006641" at bounding box center [157, 63] width 117 height 16
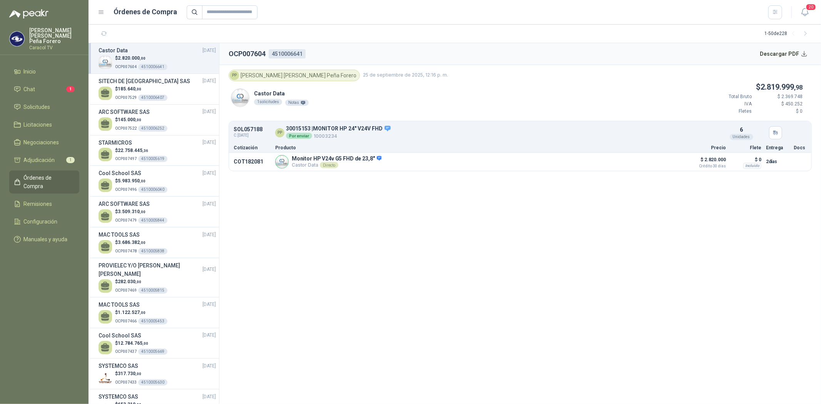
click at [114, 58] on div "$ 2.820.000 ,00 OCP007604 4510006641" at bounding box center [157, 63] width 117 height 16
click at [313, 167] on p "Castor Data Directo" at bounding box center [337, 165] width 90 height 6
click at [298, 134] on div "Por enviar" at bounding box center [299, 136] width 26 height 6
click at [277, 131] on div "PP" at bounding box center [279, 132] width 9 height 9
click at [663, 167] on div "Detalles" at bounding box center [665, 161] width 36 height 13
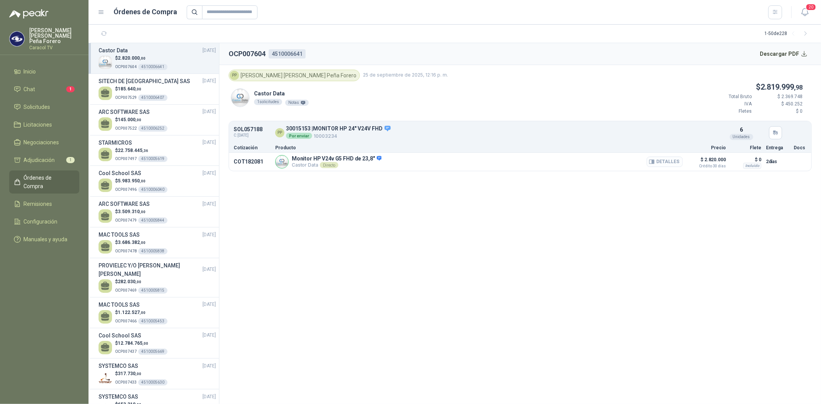
click at [667, 165] on button "Detalles" at bounding box center [665, 162] width 36 height 10
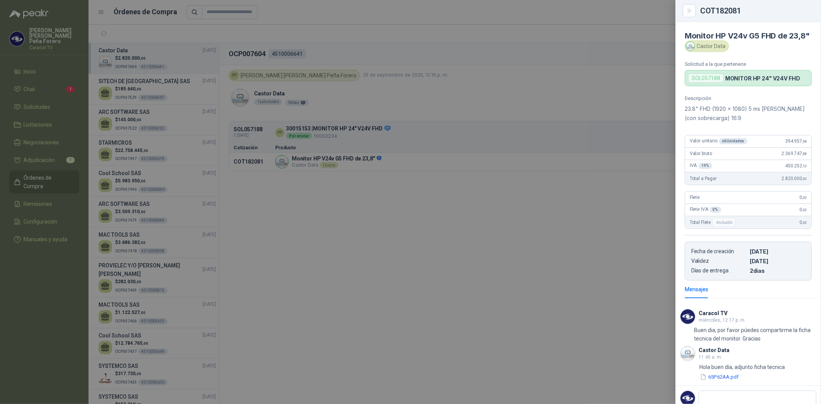
click at [553, 151] on div at bounding box center [410, 202] width 821 height 404
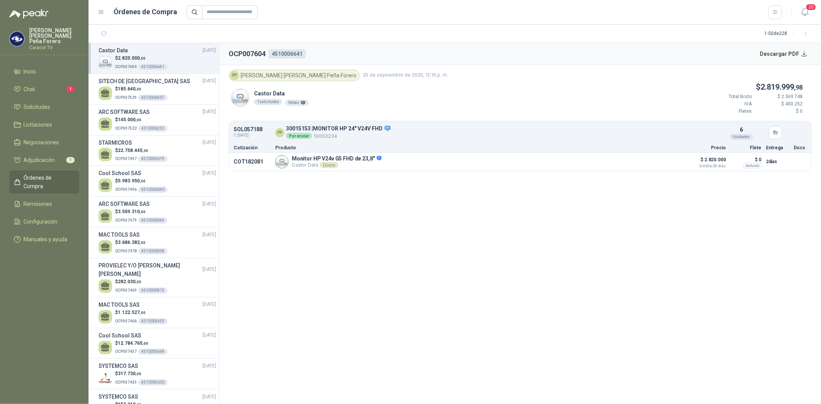
drag, startPoint x: 204, startPoint y: 55, endPoint x: 167, endPoint y: 57, distance: 37.4
click at [167, 57] on div "$ 2.820.000 ,00 OCP007604 4510006641" at bounding box center [157, 63] width 117 height 16
click at [268, 102] on div "1 solicitudes" at bounding box center [268, 102] width 28 height 6
click at [251, 54] on h2 "OCP007604" at bounding box center [247, 54] width 37 height 11
click at [294, 53] on div "4510006641" at bounding box center [287, 53] width 37 height 9
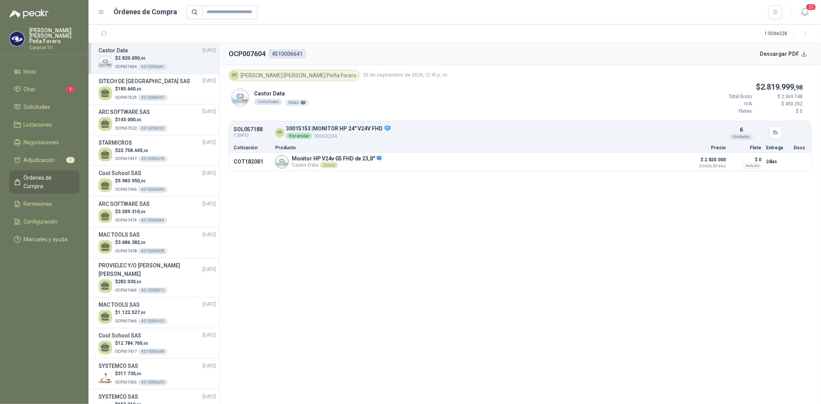
click at [320, 57] on header "OCP007604 4510006641 Descargar PDF" at bounding box center [520, 54] width 602 height 22
drag, startPoint x: 229, startPoint y: 53, endPoint x: 266, endPoint y: 51, distance: 36.3
click at [266, 51] on h2 "OCP007604" at bounding box center [247, 54] width 37 height 11
copy h2 "OCP007604"
click at [47, 158] on span "Adjudicación" at bounding box center [39, 160] width 31 height 8
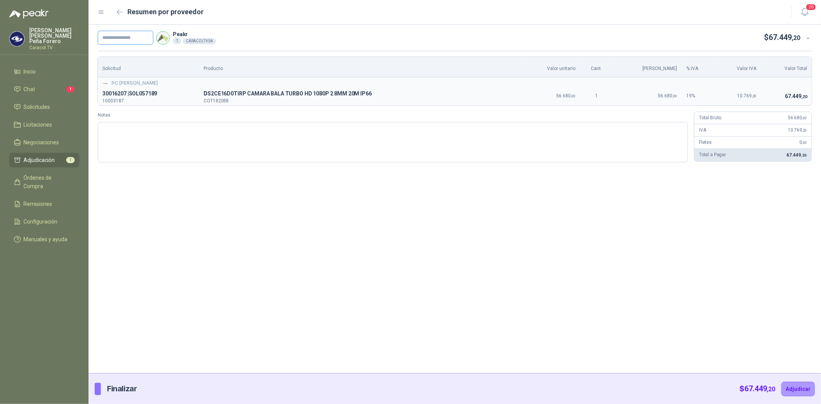
click at [108, 33] on input "text" at bounding box center [125, 38] width 55 height 14
paste input "**********"
type input "**********"
click at [791, 389] on button "Adjudicar" at bounding box center [798, 389] width 33 height 15
